Goal: Navigation & Orientation: Find specific page/section

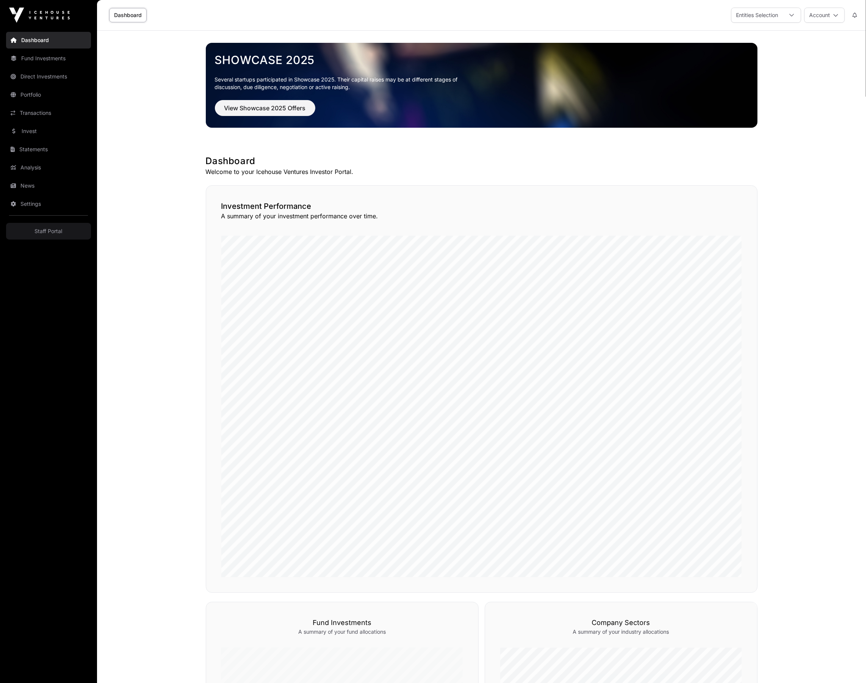
click at [49, 118] on link "Transactions" at bounding box center [48, 113] width 85 height 17
click at [47, 131] on link "Invest" at bounding box center [48, 131] width 85 height 17
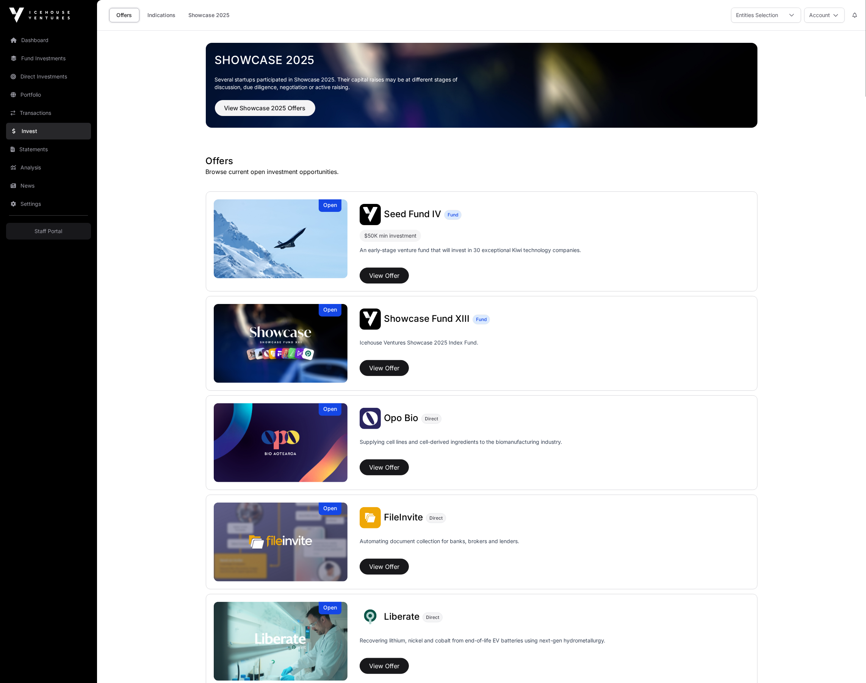
click at [162, 14] on link "Indications" at bounding box center [162, 15] width 38 height 14
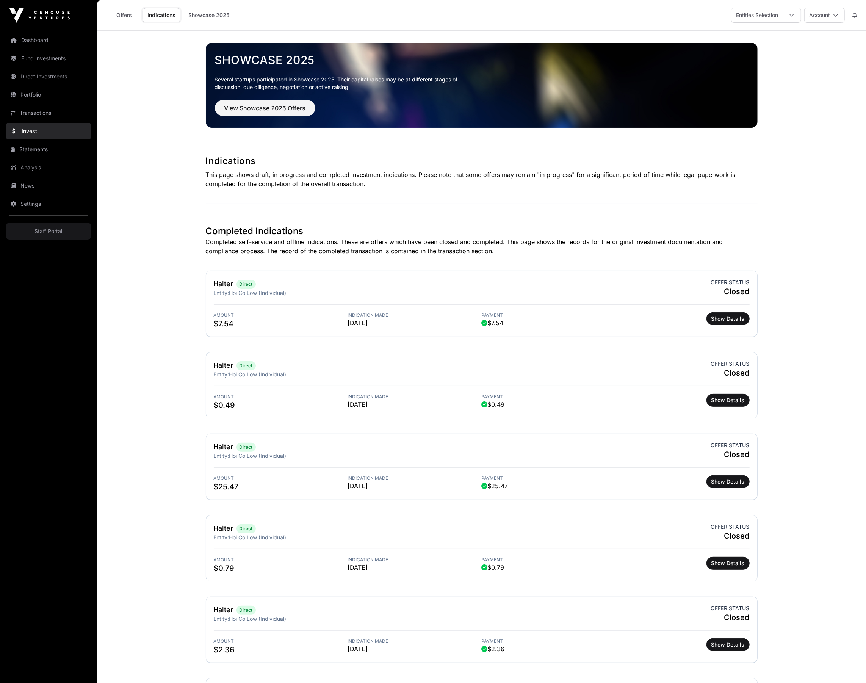
click at [136, 203] on main "Showcase 2025 Several startups participated in Showcase 2025. Their capital rai…" at bounding box center [481, 460] width 769 height 859
click at [171, 14] on link "Indications" at bounding box center [162, 15] width 38 height 14
click at [176, 396] on main "Showcase 2025 Several startups participated in Showcase 2025. Their capital rai…" at bounding box center [481, 460] width 769 height 859
click at [55, 226] on link "Staff Portal" at bounding box center [48, 231] width 85 height 17
